Goal: Information Seeking & Learning: Check status

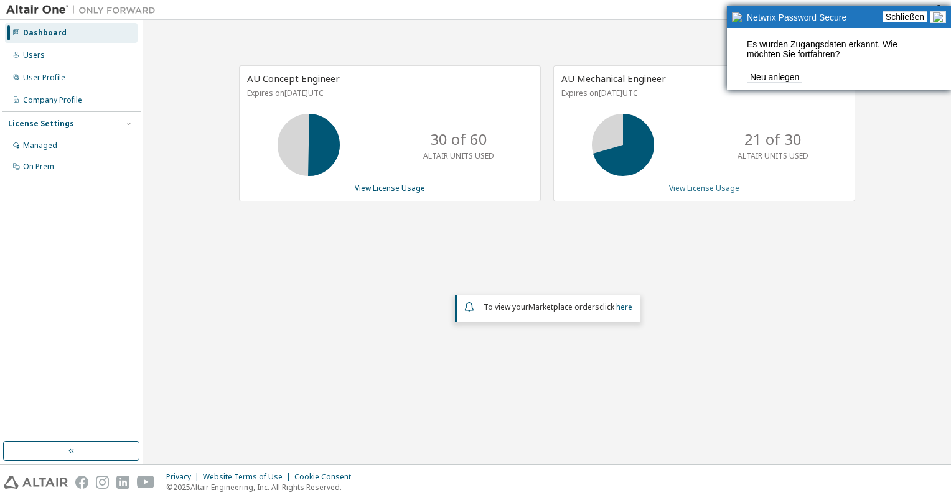
click at [685, 189] on link "View License Usage" at bounding box center [704, 188] width 70 height 11
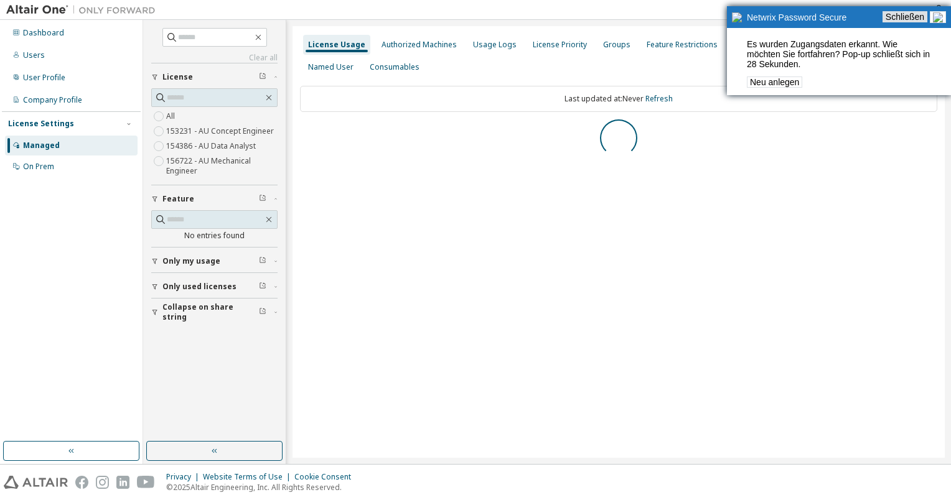
click at [919, 17] on link "Schließen" at bounding box center [905, 16] width 45 height 11
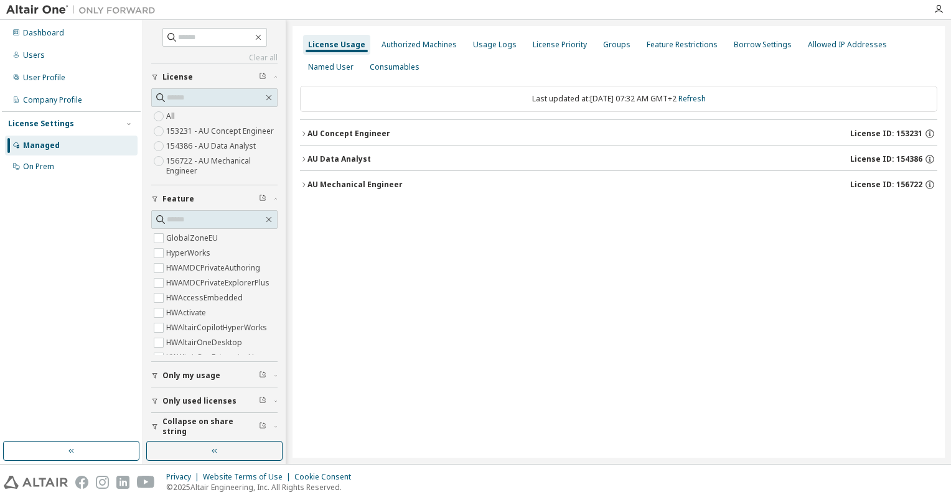
click at [303, 131] on icon "button" at bounding box center [303, 133] width 7 height 7
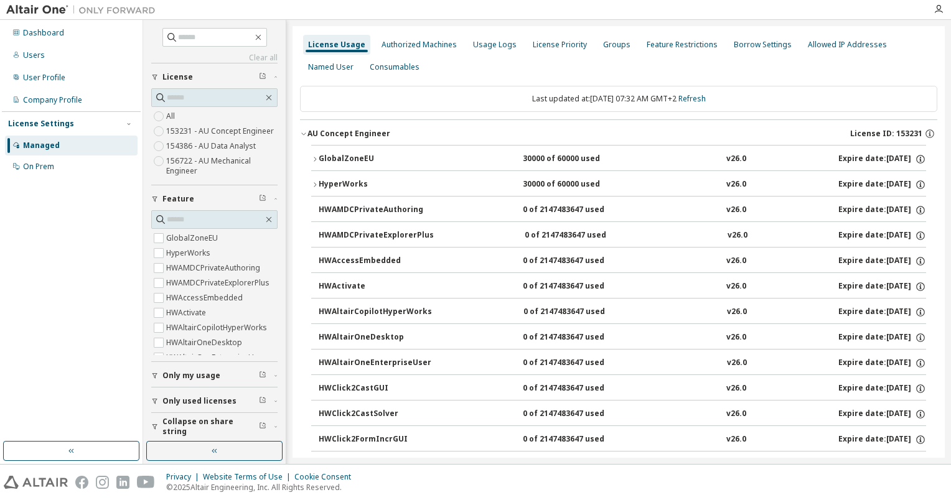
click at [316, 184] on icon "button" at bounding box center [314, 184] width 7 height 7
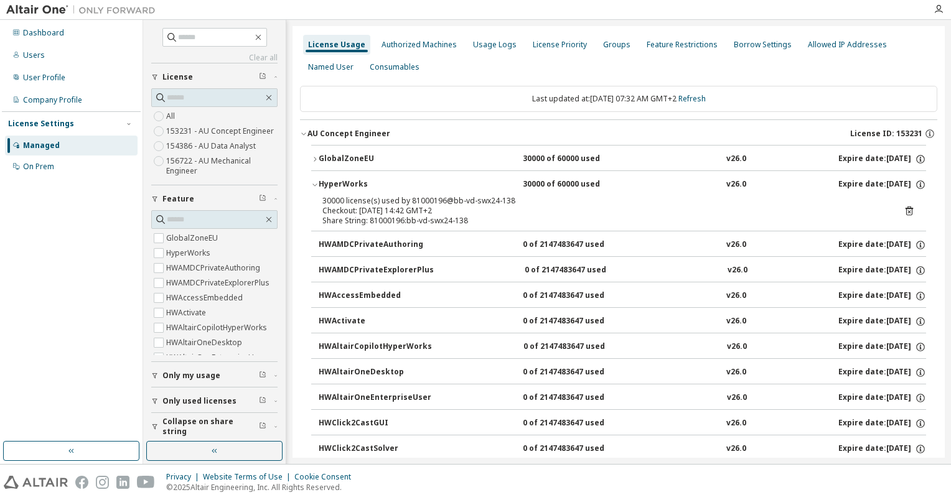
click at [316, 184] on icon "button" at bounding box center [314, 184] width 7 height 7
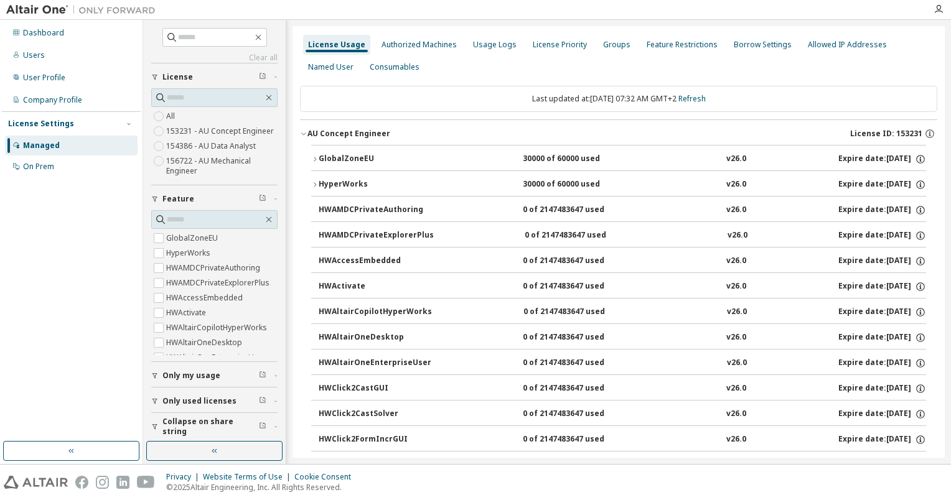
click at [316, 184] on icon "button" at bounding box center [315, 184] width 2 height 4
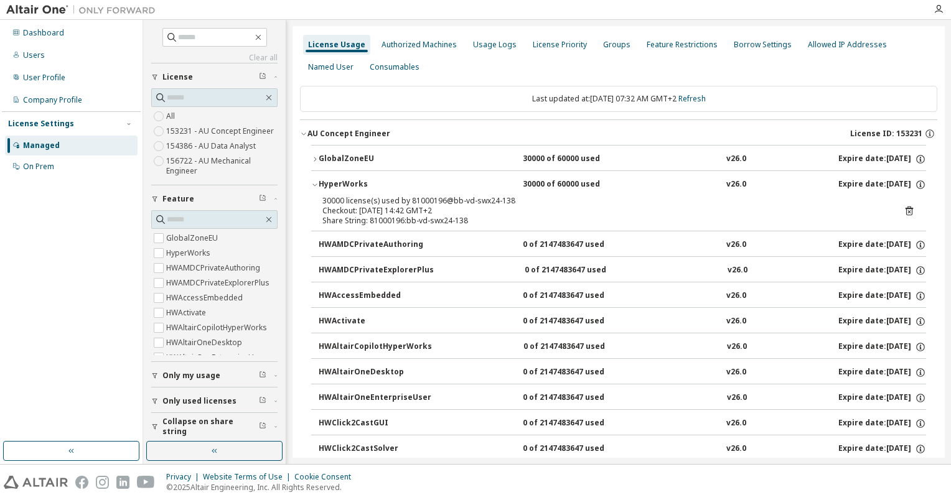
click at [316, 184] on icon "button" at bounding box center [314, 185] width 4 height 2
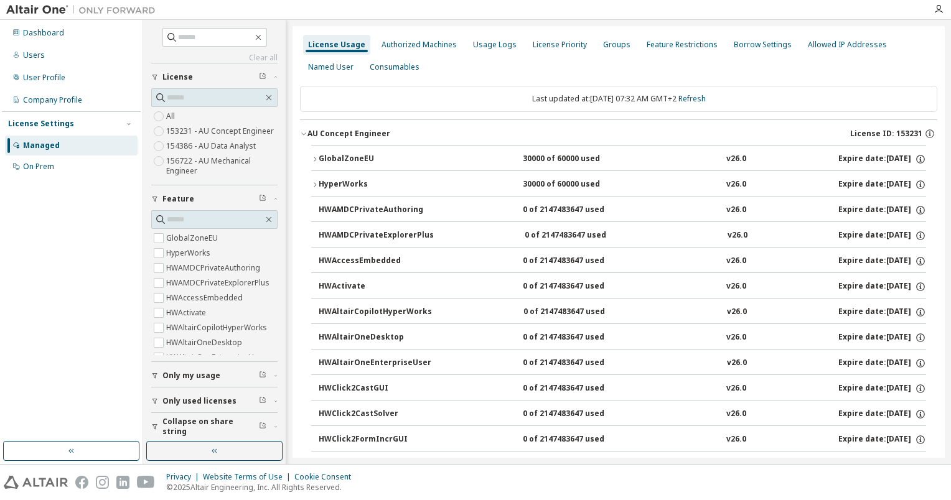
click at [316, 184] on icon "button" at bounding box center [315, 184] width 2 height 4
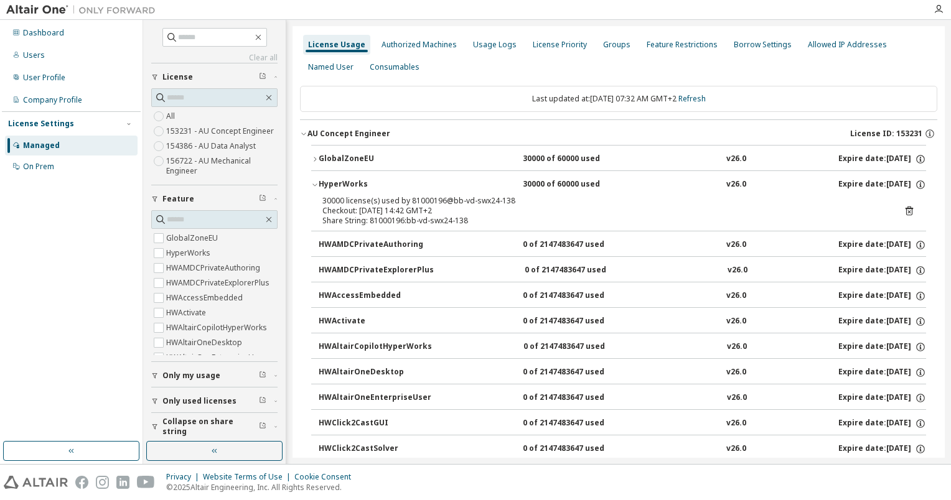
click at [316, 184] on icon "button" at bounding box center [314, 185] width 4 height 2
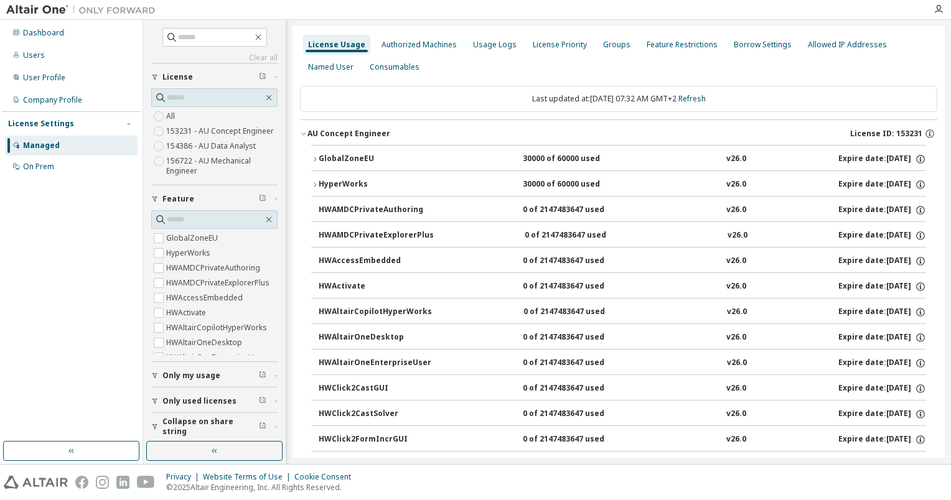
click at [303, 130] on icon "button" at bounding box center [303, 133] width 7 height 7
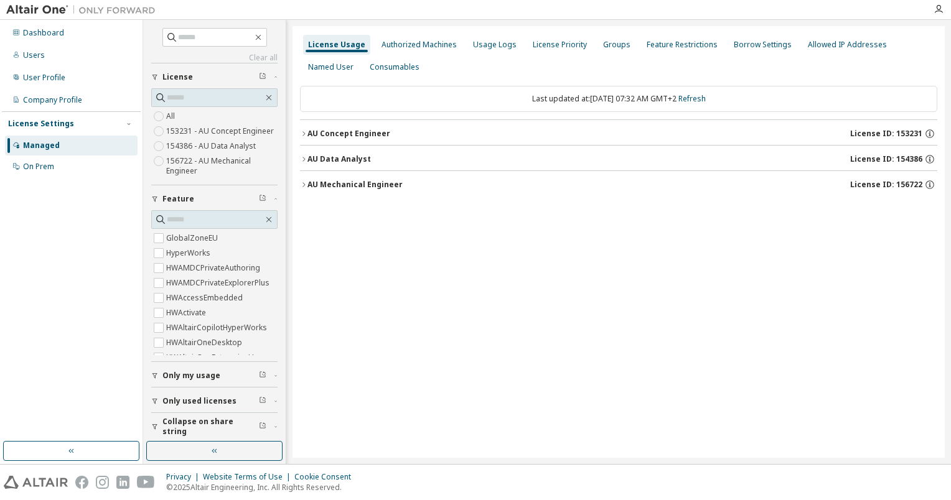
click at [305, 186] on icon "button" at bounding box center [303, 184] width 7 height 7
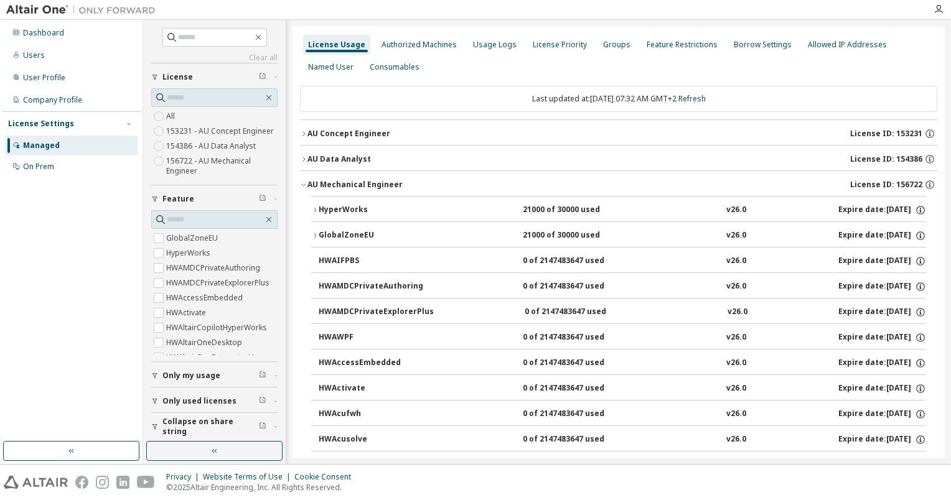
click at [319, 212] on div "HyperWorks" at bounding box center [375, 210] width 112 height 11
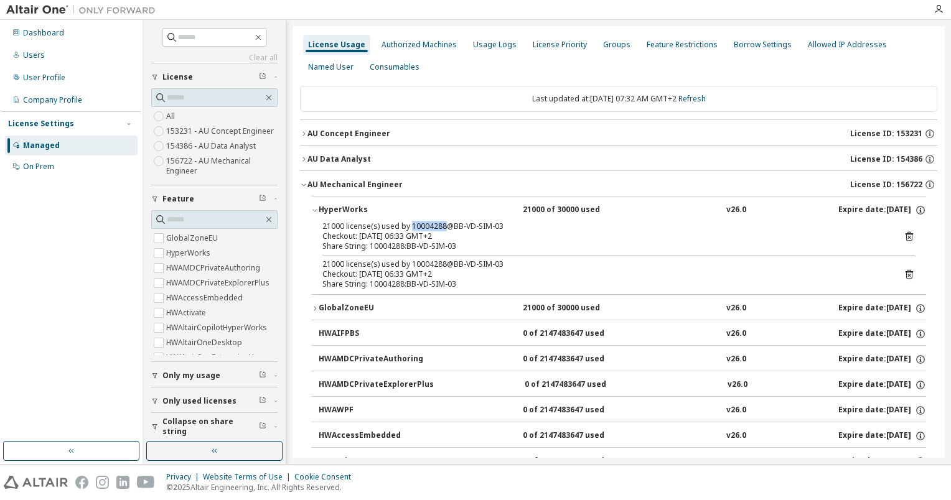
drag, startPoint x: 410, startPoint y: 225, endPoint x: 446, endPoint y: 226, distance: 35.5
click at [446, 226] on div "21000 license(s) used by 10004288@BB-VD-SIM-03" at bounding box center [603, 227] width 563 height 10
copy div "10004288"
click at [303, 134] on icon "button" at bounding box center [303, 133] width 7 height 7
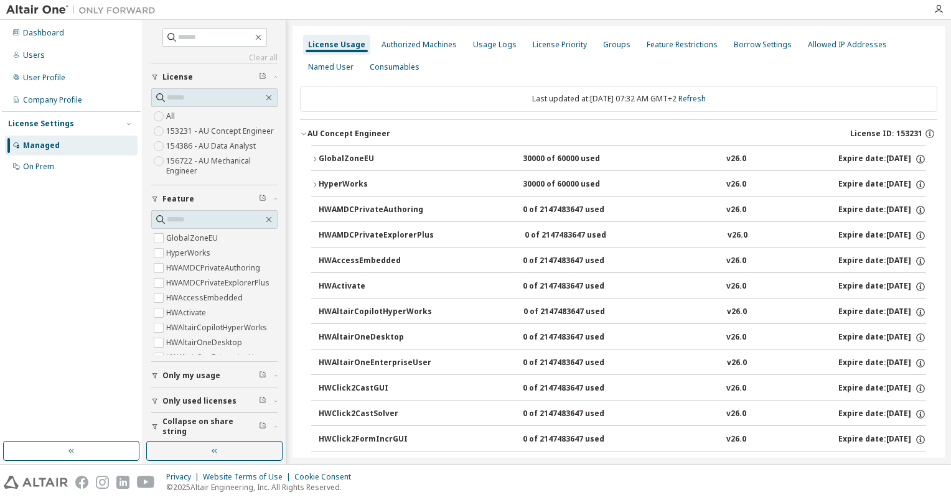
click at [315, 181] on icon "button" at bounding box center [314, 184] width 7 height 7
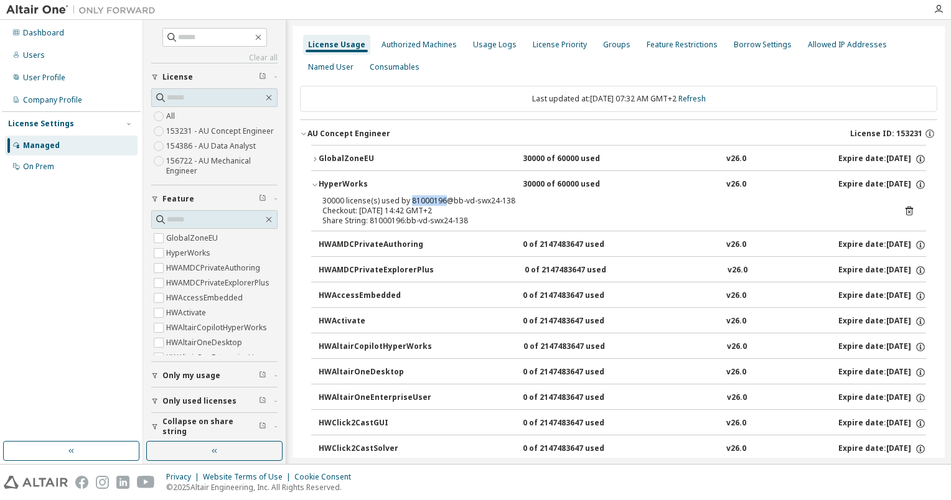
drag, startPoint x: 408, startPoint y: 201, endPoint x: 443, endPoint y: 199, distance: 34.9
click at [443, 199] on div "30000 license(s) used by 81000196@bb-vd-swx24-138" at bounding box center [603, 201] width 563 height 10
copy div "81000196"
